Goal: Register for event/course

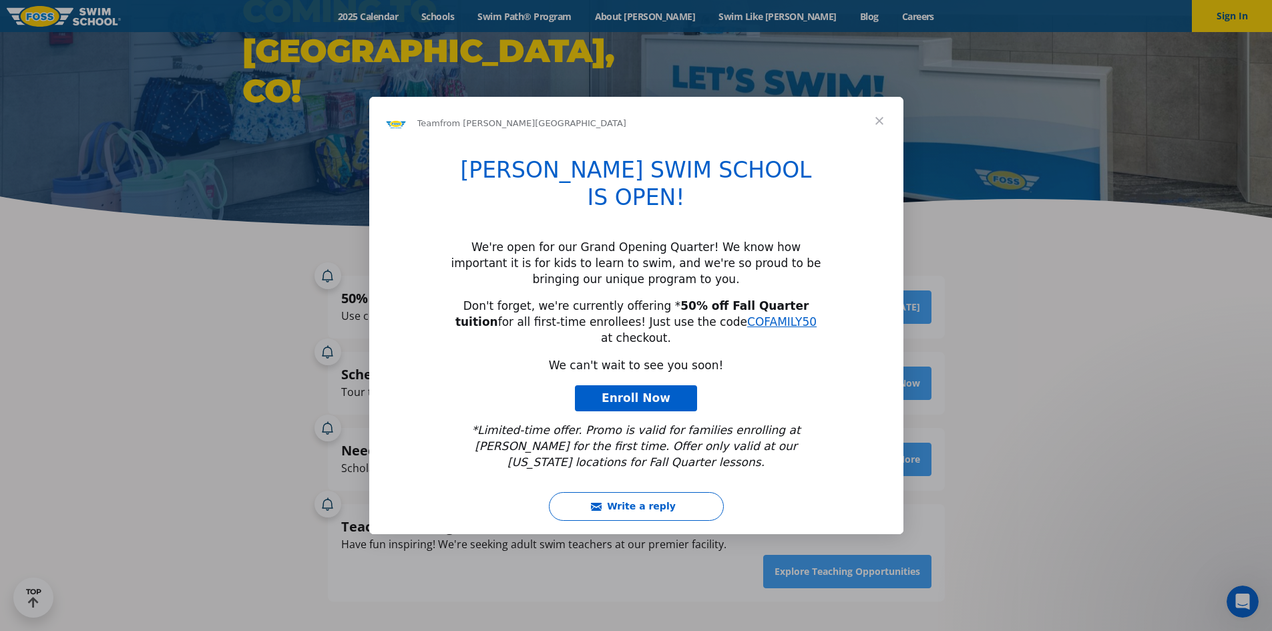
click at [888, 145] on span "Close" at bounding box center [880, 121] width 48 height 48
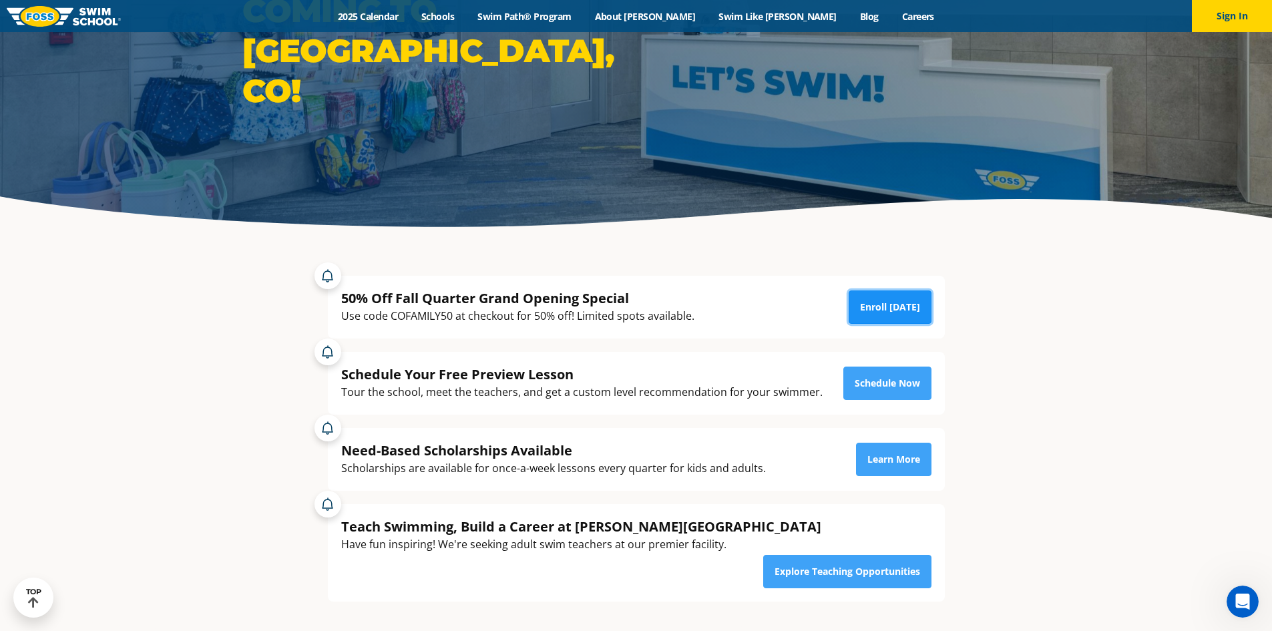
click at [889, 310] on link "Enroll Today" at bounding box center [890, 307] width 83 height 33
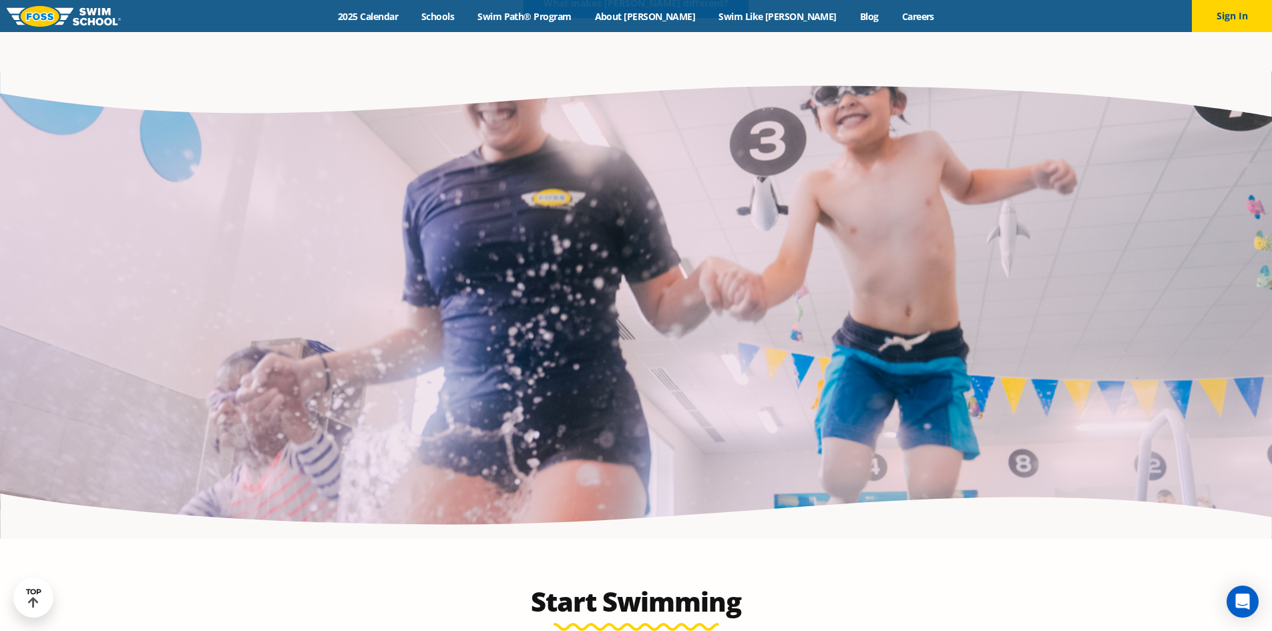
scroll to position [2939, 0]
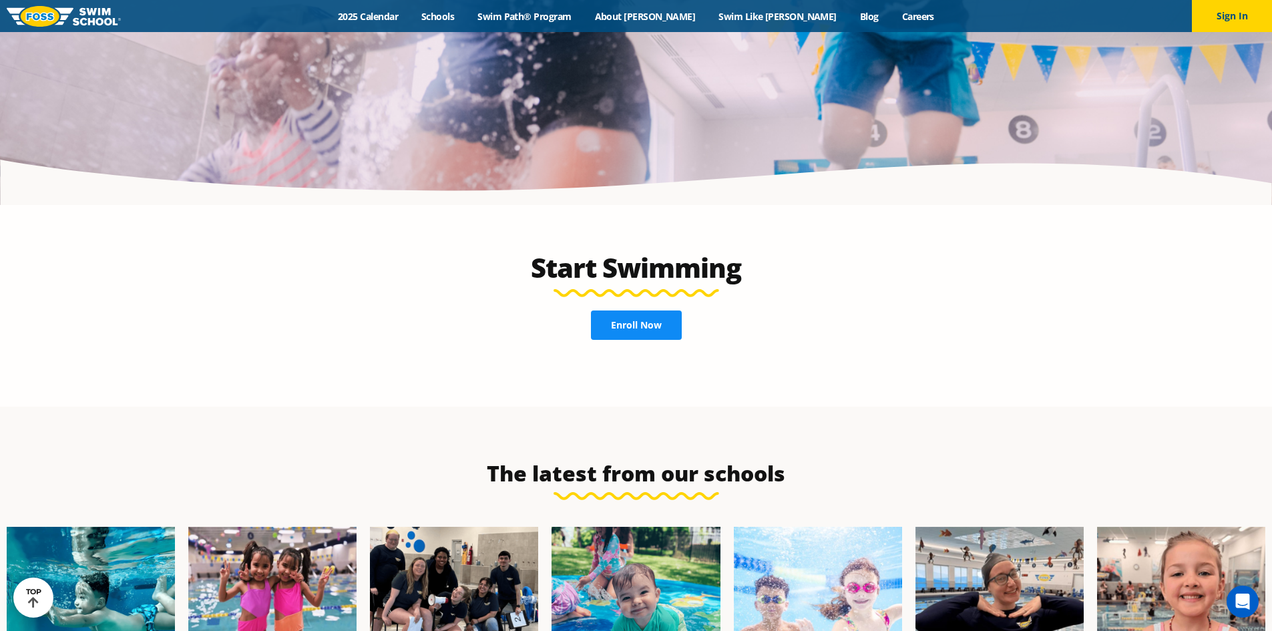
click at [643, 321] on span "Enroll Now" at bounding box center [636, 325] width 51 height 9
